Goal: Task Accomplishment & Management: Manage account settings

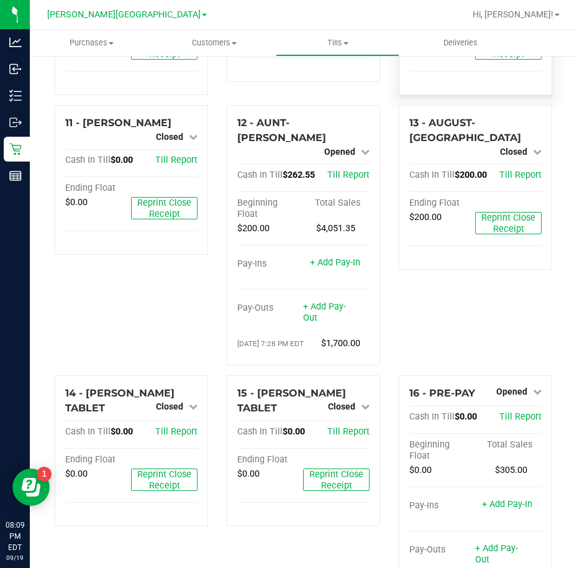
scroll to position [311, 0]
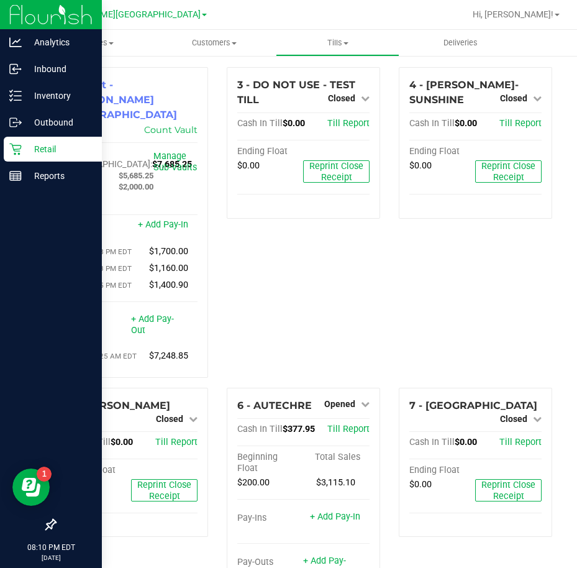
click at [46, 143] on p "Retail" at bounding box center [59, 149] width 75 height 15
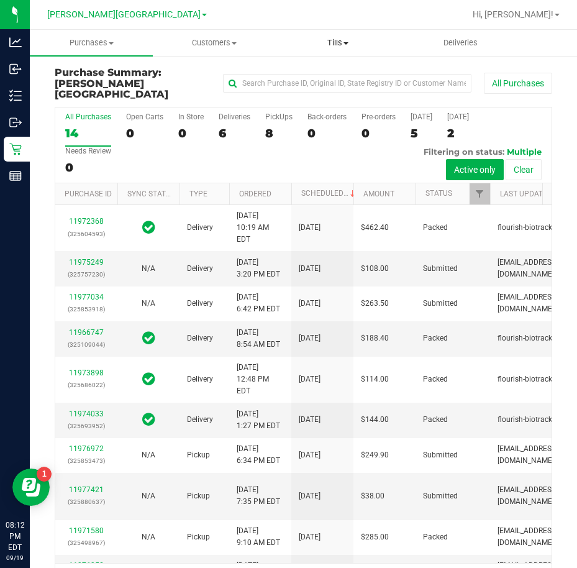
click at [349, 42] on span "Tills" at bounding box center [338, 42] width 122 height 11
click at [349, 79] on span "Manage tills" at bounding box center [318, 75] width 84 height 11
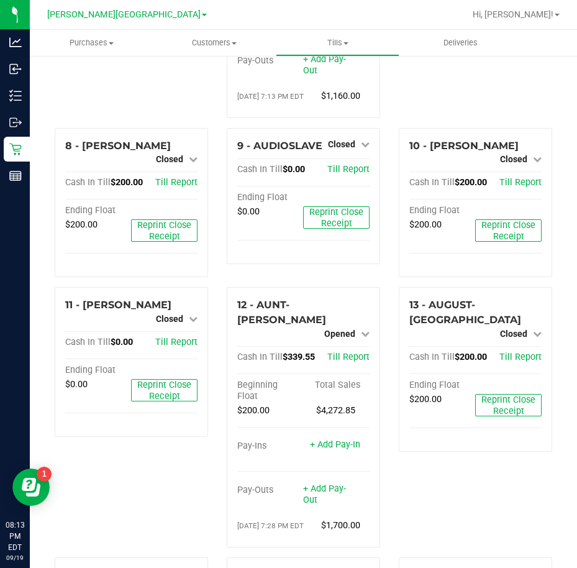
scroll to position [621, 0]
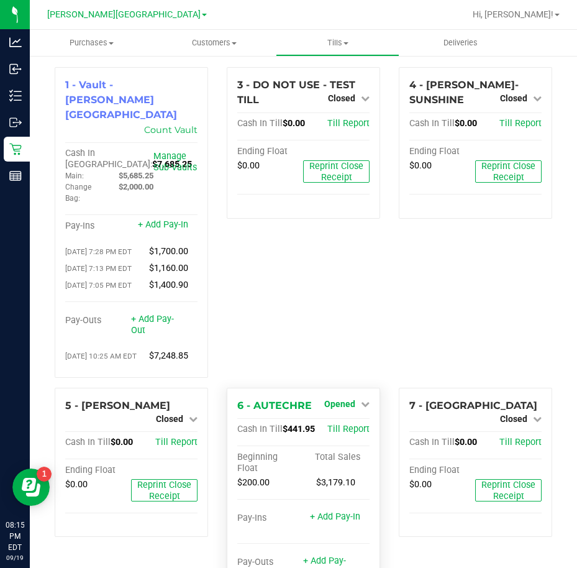
click at [348, 409] on span "Opened" at bounding box center [339, 404] width 31 height 10
click at [341, 434] on link "Close Till" at bounding box center [341, 429] width 34 height 10
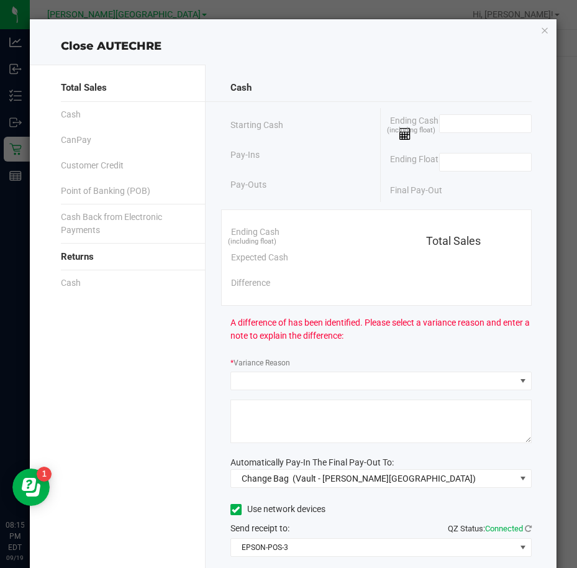
click at [469, 133] on span at bounding box center [485, 127] width 93 height 26
click at [470, 126] on input at bounding box center [485, 123] width 91 height 17
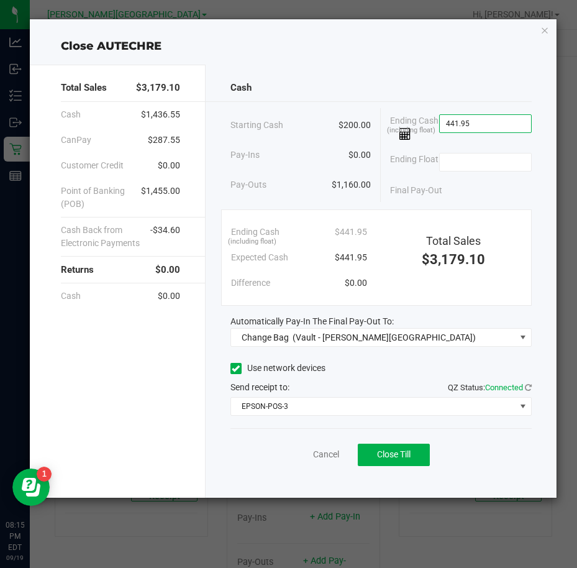
type input "$441.95"
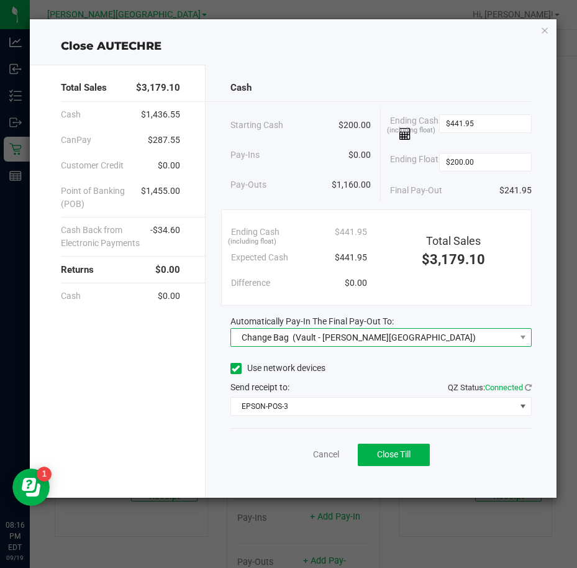
type input "$200.00"
click at [377, 345] on div "Change Bag (Vault - Bonita Springs)" at bounding box center [356, 337] width 240 height 22
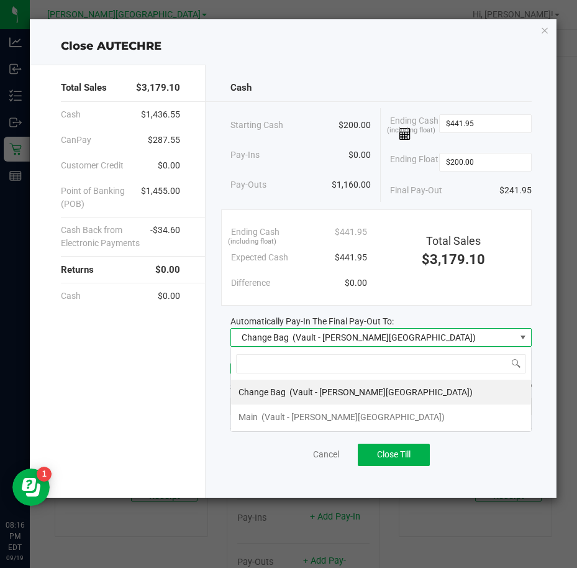
scroll to position [19, 301]
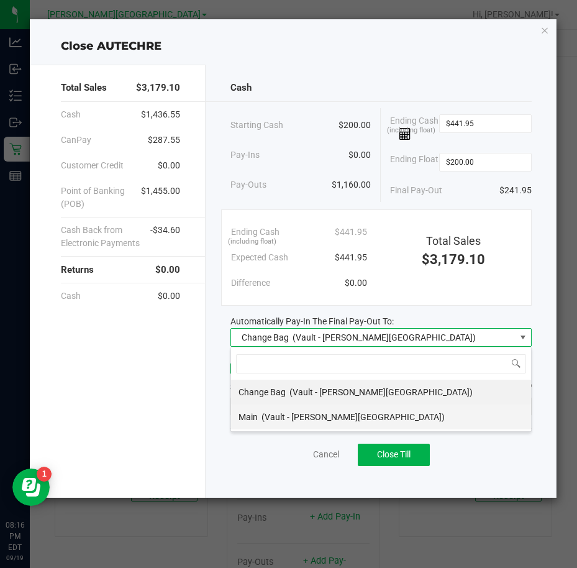
click at [371, 425] on li "Main (Vault - Bonita Springs)" at bounding box center [381, 417] width 300 height 25
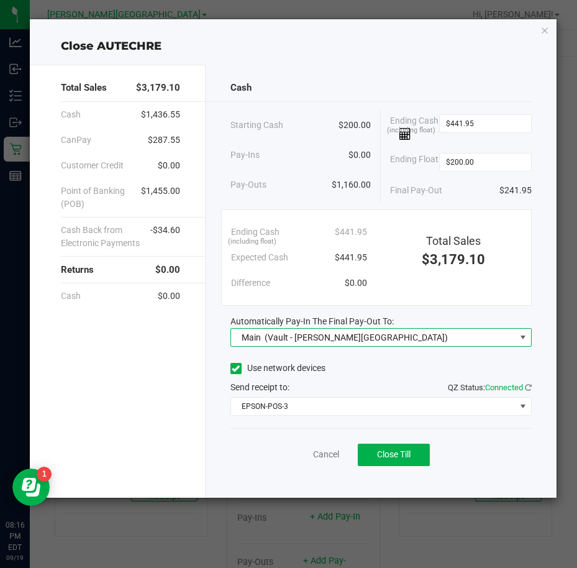
click at [406, 360] on div "Use network devices" at bounding box center [381, 368] width 301 height 19
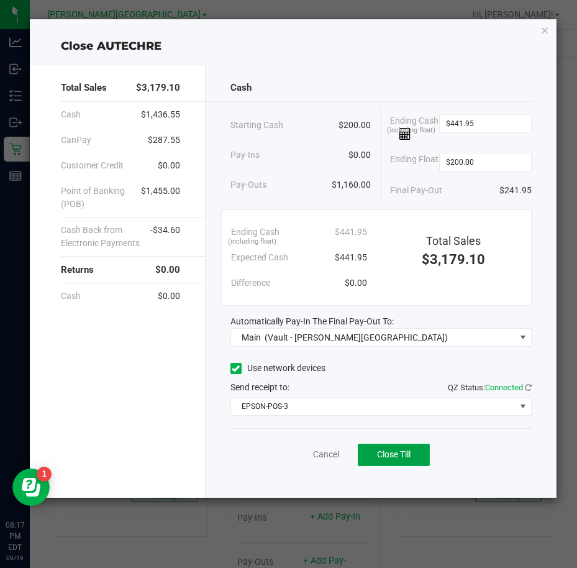
click at [397, 449] on span "Close Till" at bounding box center [394, 454] width 34 height 10
click at [306, 452] on link "Dismiss" at bounding box center [299, 454] width 30 height 13
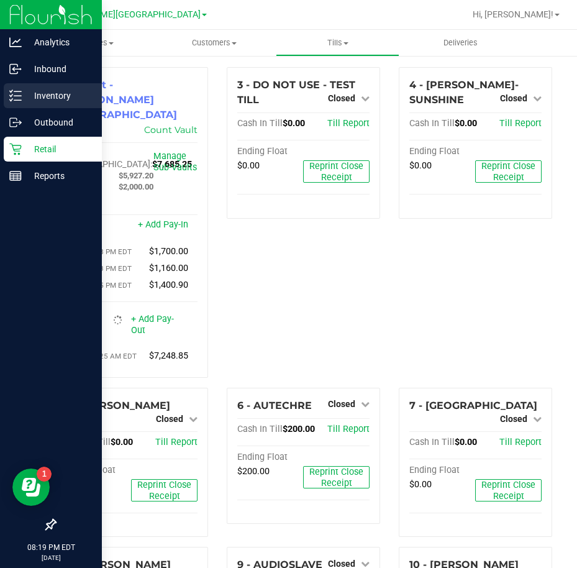
click at [60, 91] on p "Inventory" at bounding box center [59, 95] width 75 height 15
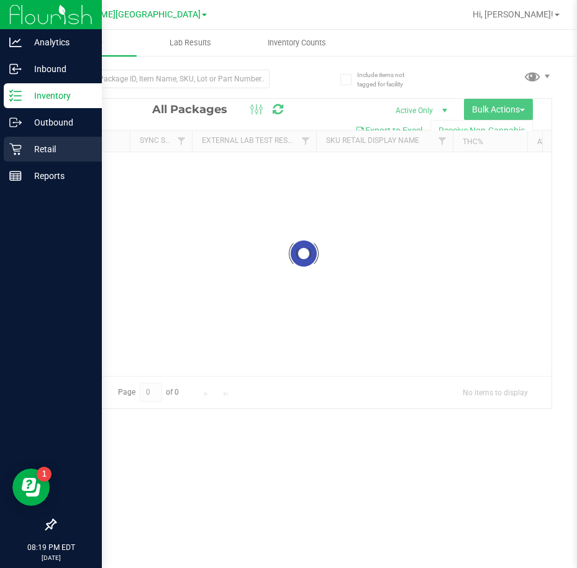
click at [57, 146] on p "Retail" at bounding box center [59, 149] width 75 height 15
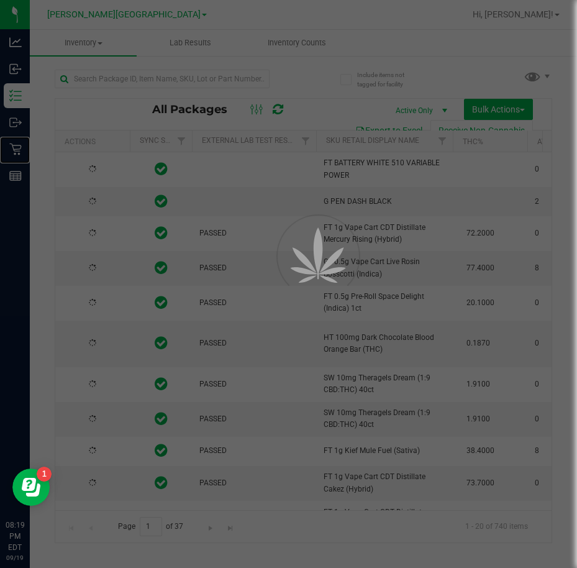
type input "2026-03-16"
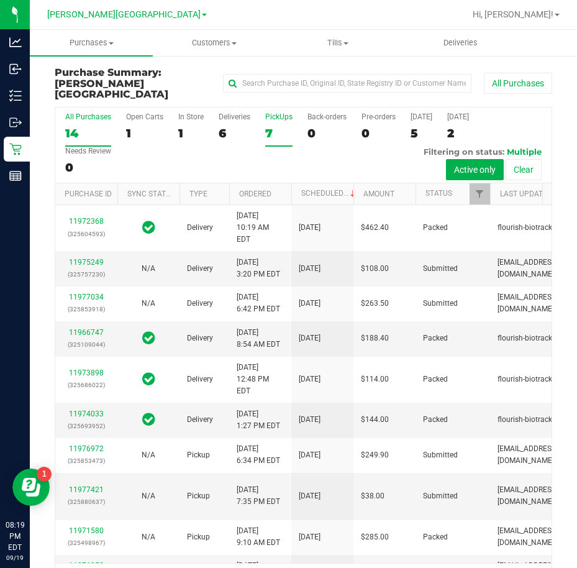
click at [267, 126] on div "7" at bounding box center [278, 133] width 27 height 14
click at [0, 0] on input "PickUps 7" at bounding box center [0, 0] width 0 height 0
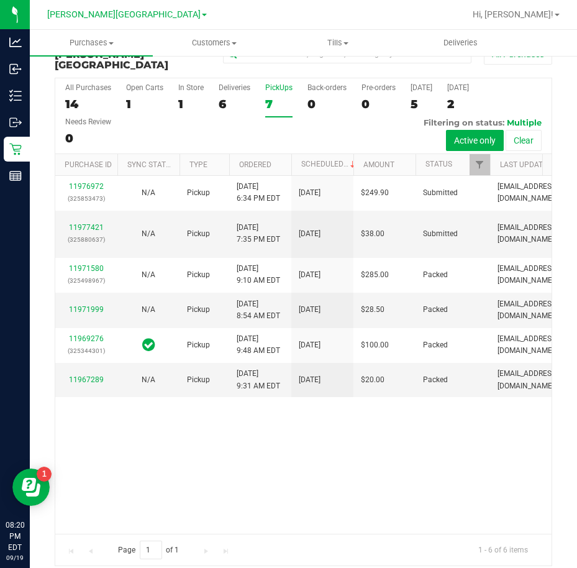
click at [254, 513] on div "11976972 (325853473) N/A Pickup 9/19/2025 6:34 PM EDT 9/20/2025 $249.90 Submitt…" at bounding box center [303, 355] width 496 height 358
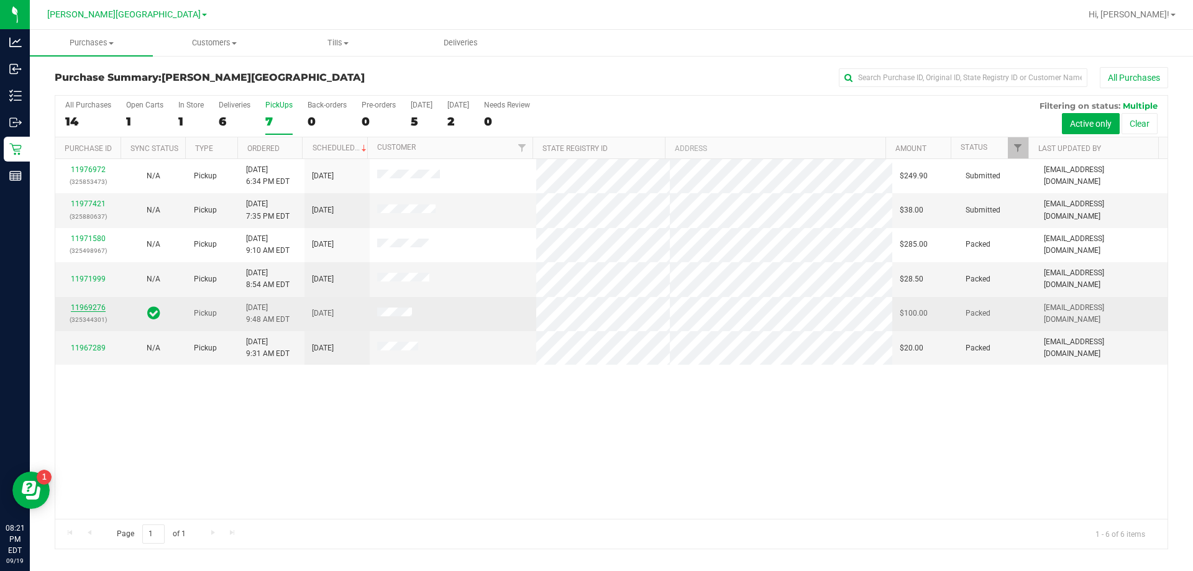
click at [90, 306] on link "11969276" at bounding box center [88, 307] width 35 height 9
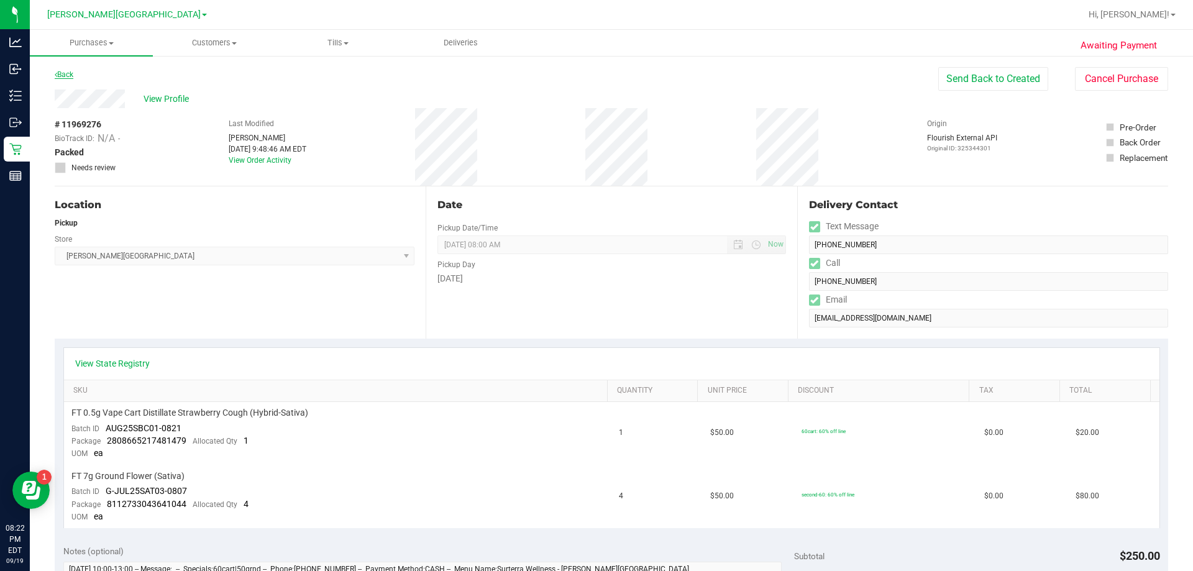
click at [71, 76] on link "Back" at bounding box center [64, 74] width 19 height 9
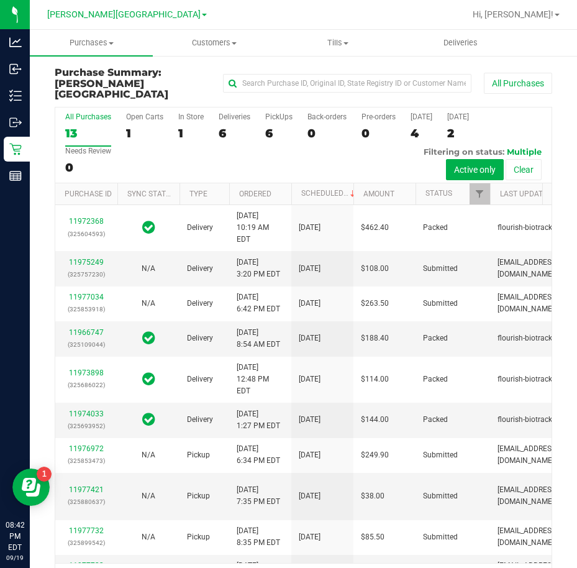
click at [503, 21] on div "Hi, [PERSON_NAME]!" at bounding box center [516, 15] width 97 height 22
click at [508, 21] on link "Hi, [PERSON_NAME]!" at bounding box center [516, 14] width 97 height 13
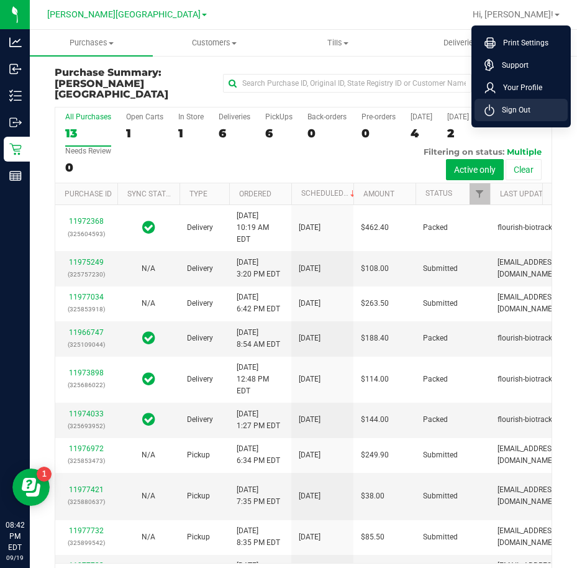
click at [506, 102] on li "Sign Out" at bounding box center [521, 110] width 93 height 22
